Goal: Transaction & Acquisition: Obtain resource

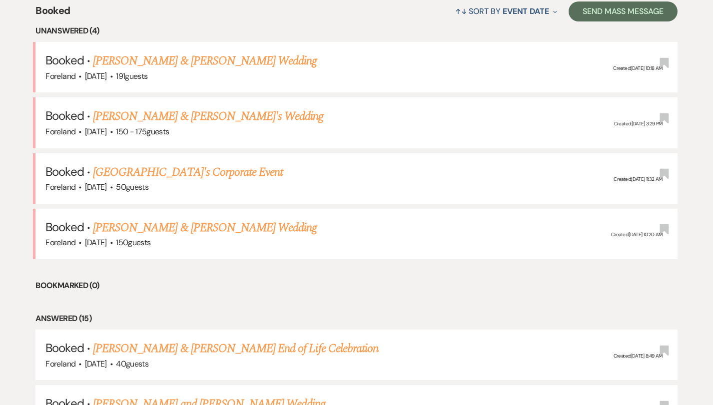
scroll to position [401, 0]
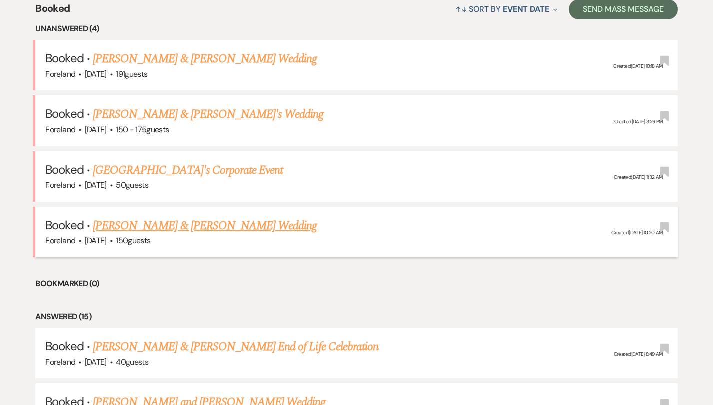
click at [250, 219] on link "[PERSON_NAME] & [PERSON_NAME] Wedding" at bounding box center [205, 226] width 224 height 18
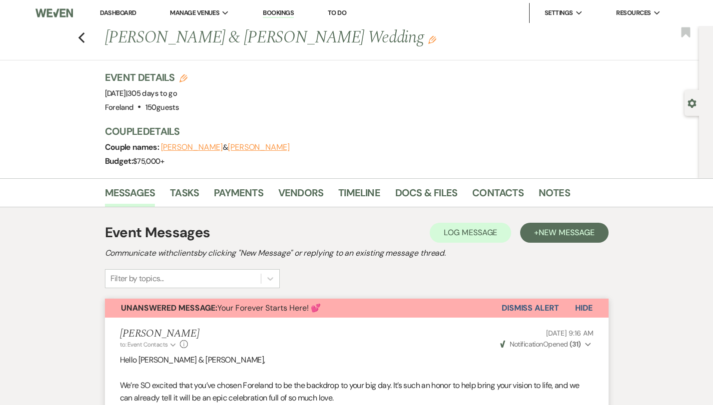
click at [541, 307] on button "Dismiss Alert" at bounding box center [530, 308] width 57 height 19
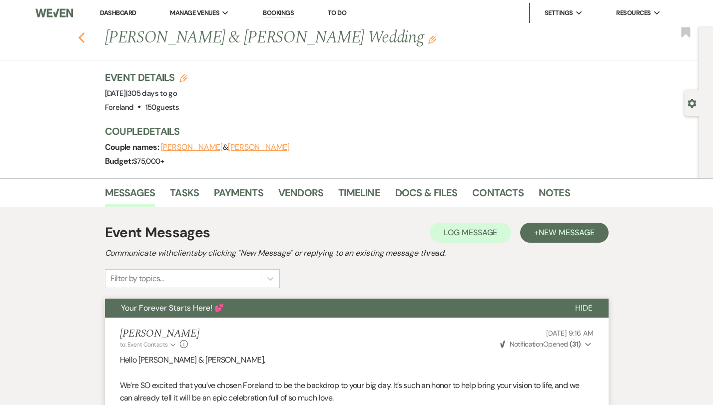
click at [82, 37] on icon "Previous" at bounding box center [81, 38] width 7 height 12
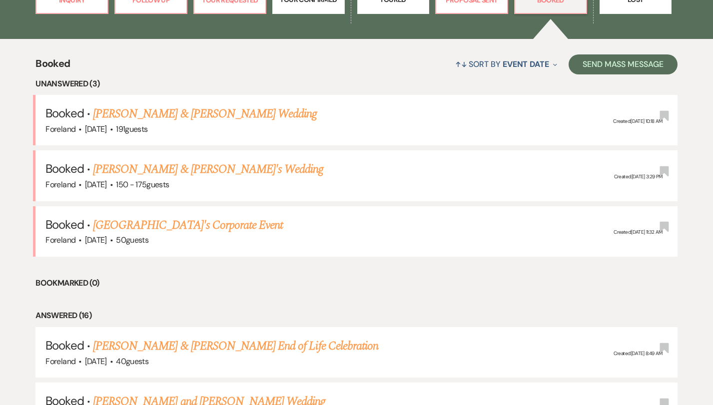
scroll to position [336, 0]
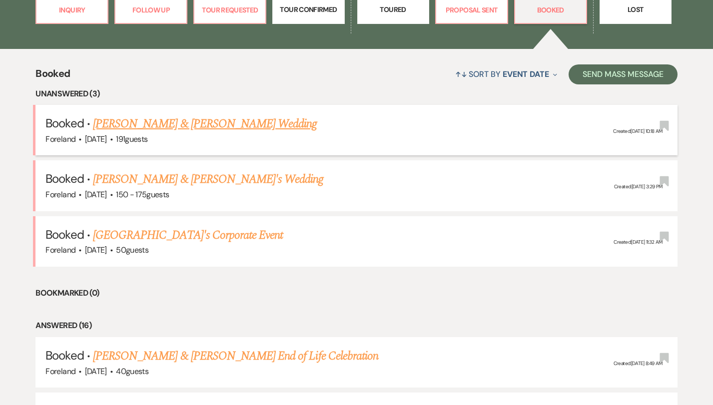
click at [247, 120] on link "[PERSON_NAME] & [PERSON_NAME] Wedding" at bounding box center [205, 124] width 224 height 18
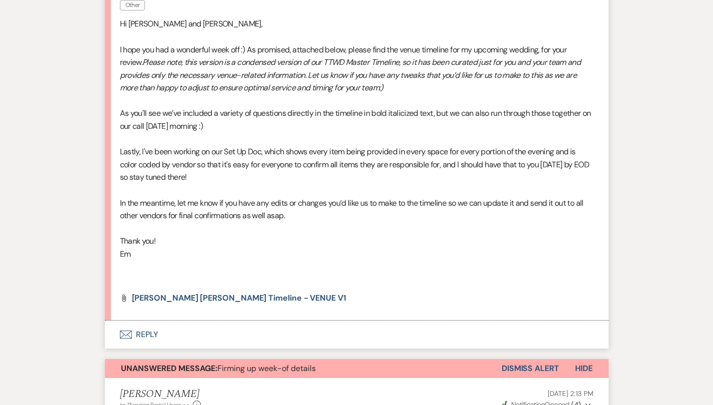
scroll to position [329, 0]
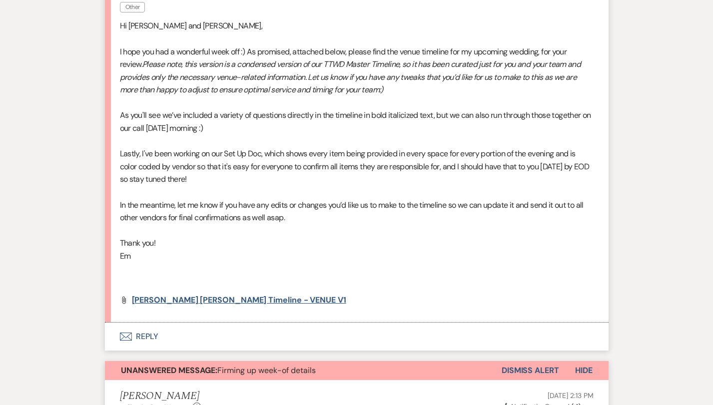
click at [228, 295] on span "[PERSON_NAME] [PERSON_NAME] Timeline - VENUE V1" at bounding box center [239, 300] width 214 height 10
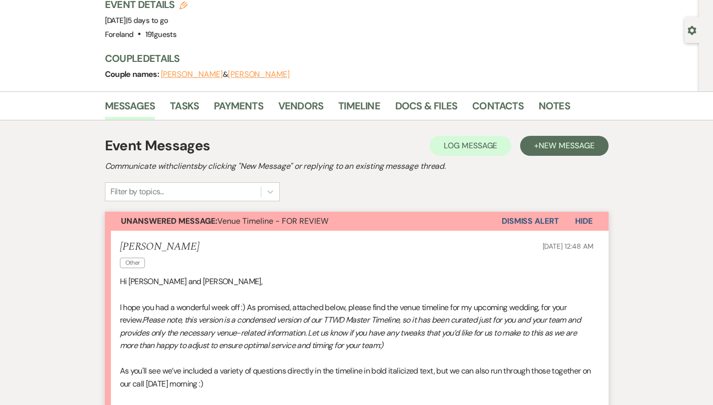
scroll to position [71, 0]
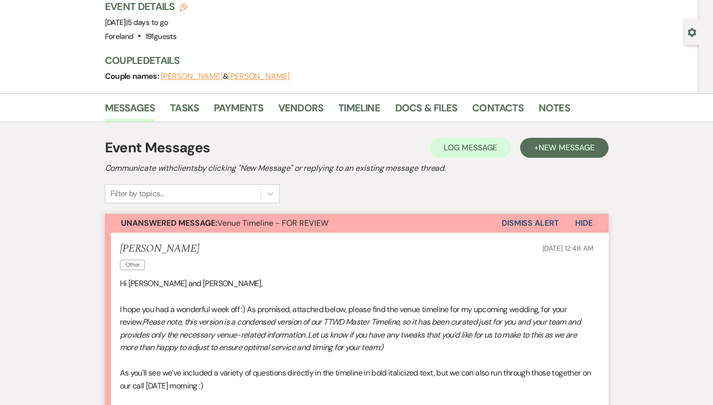
click at [519, 222] on button "Dismiss Alert" at bounding box center [530, 223] width 57 height 19
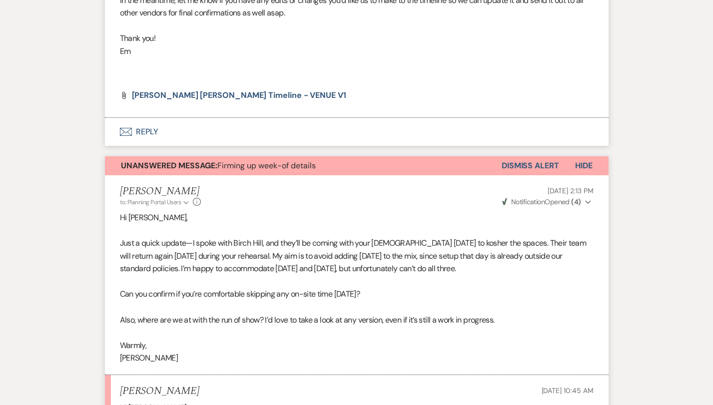
scroll to position [537, 0]
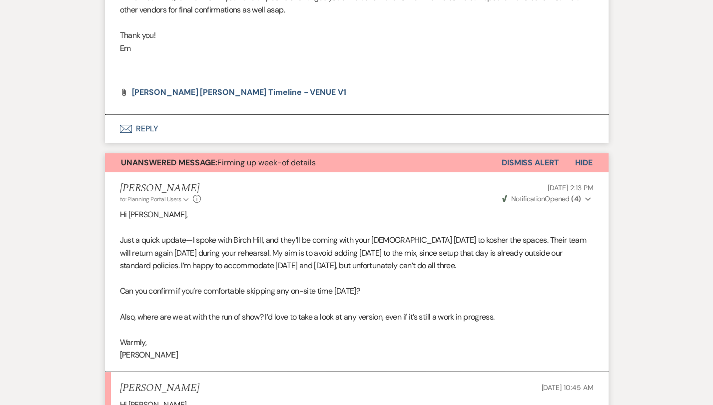
click at [524, 154] on button "Dismiss Alert" at bounding box center [530, 162] width 57 height 19
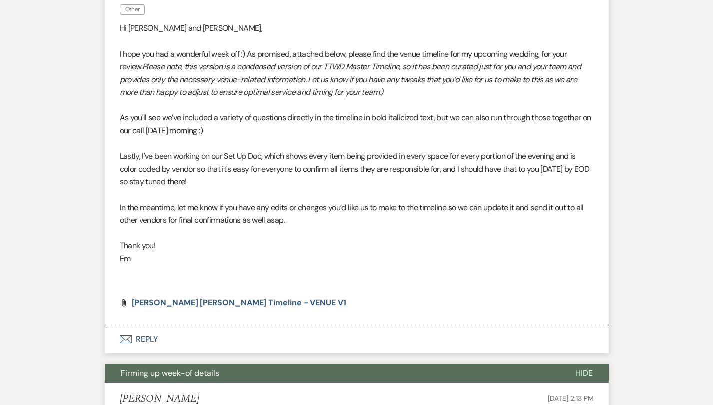
scroll to position [262, 0]
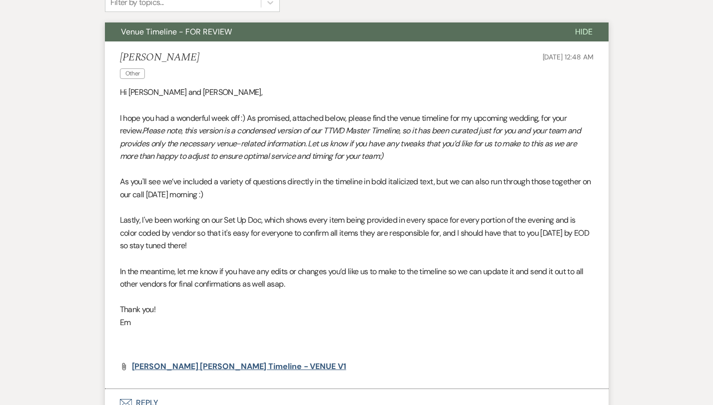
click at [230, 361] on span "[PERSON_NAME] [PERSON_NAME] Timeline - VENUE V1" at bounding box center [239, 366] width 214 height 10
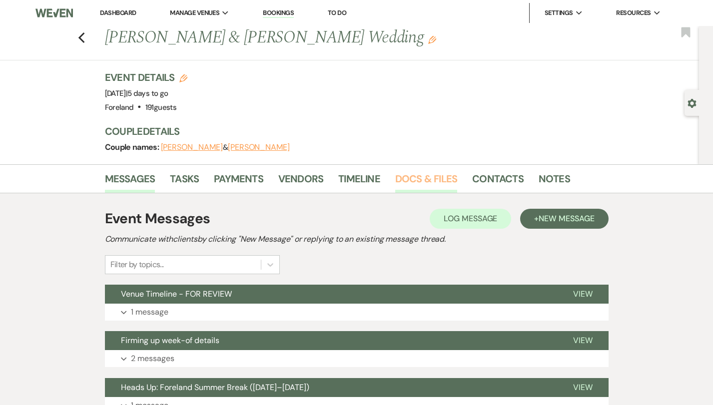
click at [417, 177] on link "Docs & Files" at bounding box center [426, 182] width 62 height 22
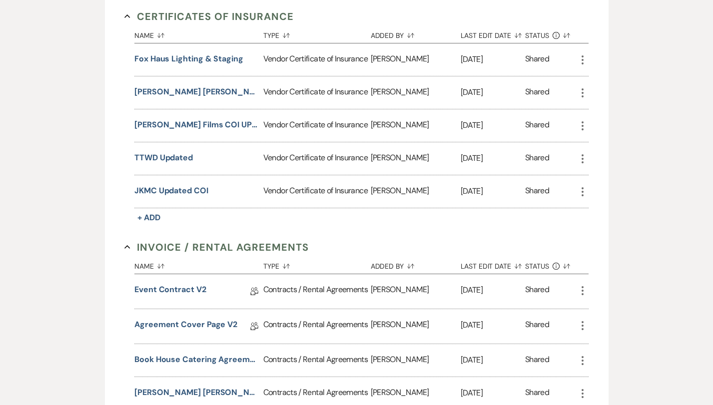
scroll to position [281, 0]
click at [156, 156] on button "TTWD Updated" at bounding box center [163, 157] width 58 height 12
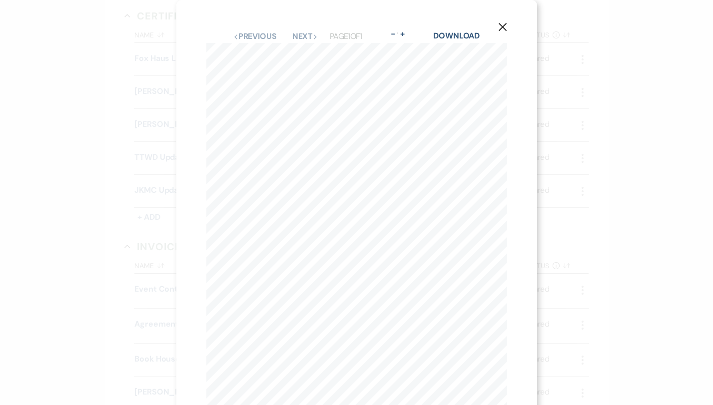
scroll to position [0, 0]
click at [458, 36] on link "Download" at bounding box center [456, 35] width 46 height 10
click at [503, 26] on use "button" at bounding box center [502, 27] width 8 height 8
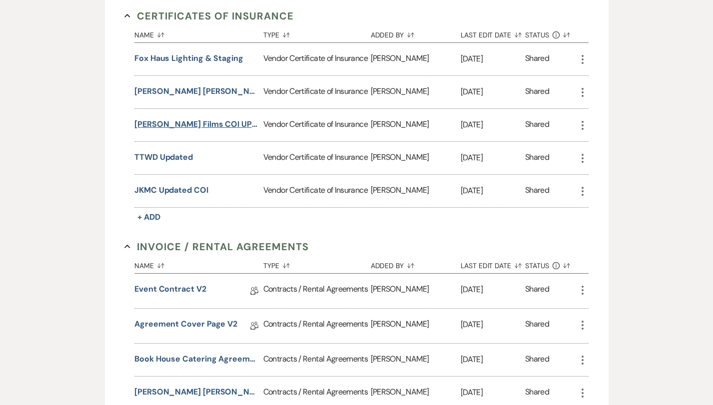
click at [174, 120] on button "Kammer Films COI UPDATED" at bounding box center [196, 124] width 125 height 12
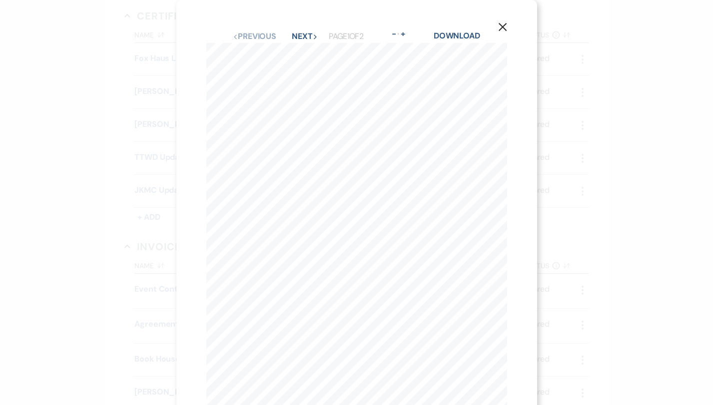
click at [304, 30] on div "Previous Previous Next Next Page 1 of 2 - Zoom + Download" at bounding box center [356, 36] width 301 height 13
click at [304, 37] on button "Next Next" at bounding box center [305, 36] width 26 height 8
click at [457, 38] on link "Download" at bounding box center [457, 35] width 46 height 10
click at [500, 27] on icon "X" at bounding box center [502, 26] width 9 height 9
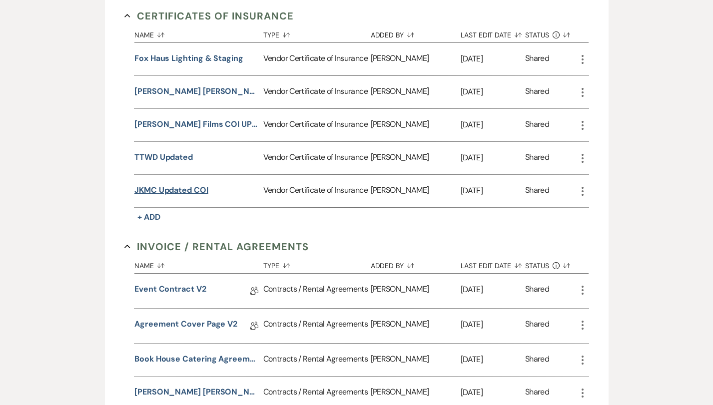
click at [179, 187] on button "JKMC Updated COI" at bounding box center [171, 190] width 74 height 12
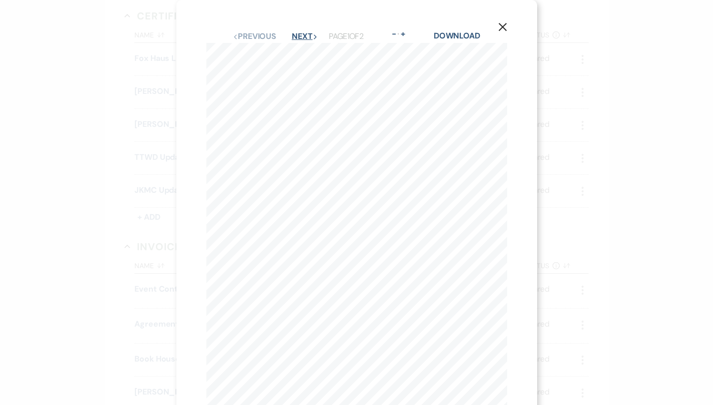
click at [312, 37] on button "Next Next" at bounding box center [305, 36] width 26 height 8
click at [461, 36] on link "Download" at bounding box center [457, 35] width 46 height 10
click at [499, 29] on icon "X" at bounding box center [502, 26] width 9 height 9
